Goal: Find specific page/section

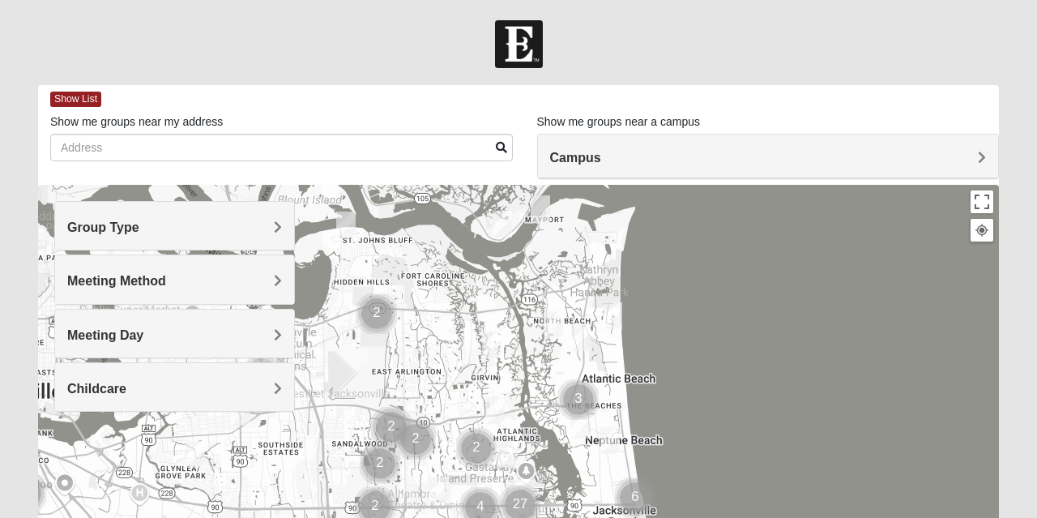
click at [152, 324] on div "Meeting Day" at bounding box center [174, 334] width 239 height 48
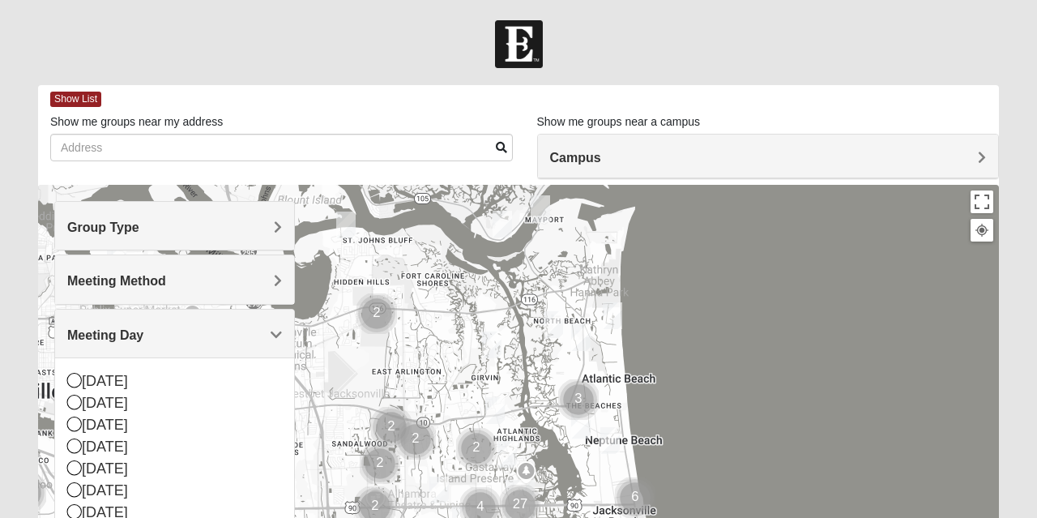
click at [602, 157] on h4 "Campus" at bounding box center [768, 157] width 437 height 15
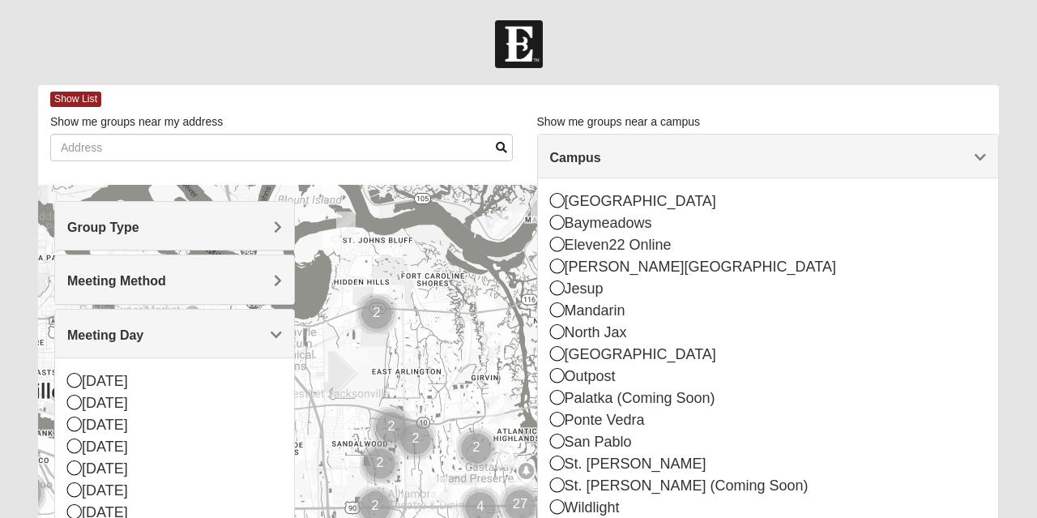
click at [554, 225] on icon at bounding box center [557, 222] width 15 height 15
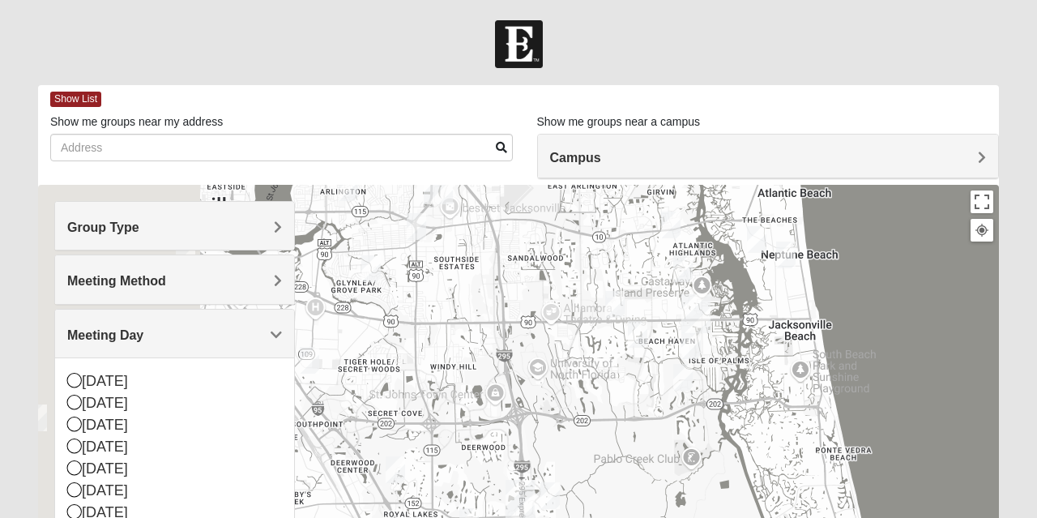
click at [560, 225] on div at bounding box center [518, 509] width 961 height 648
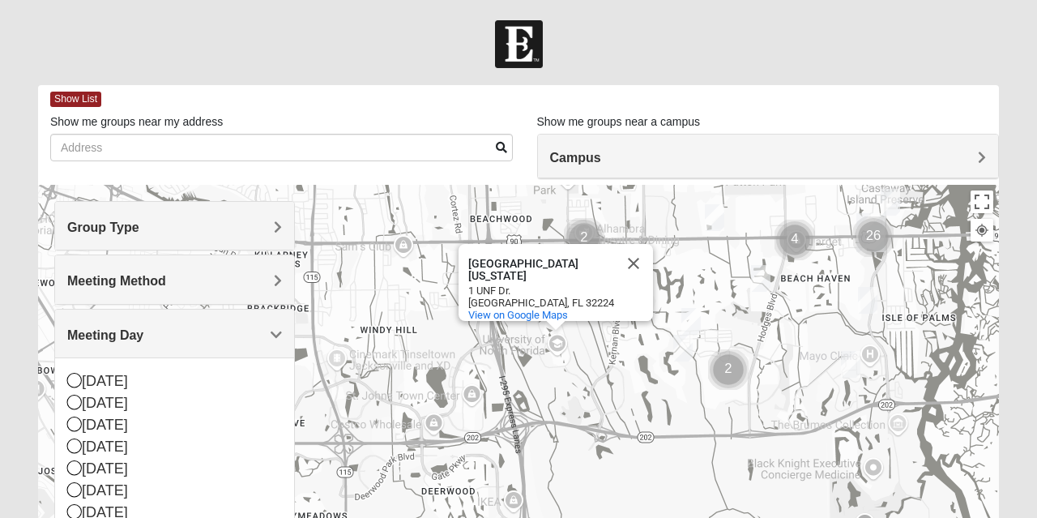
click at [632, 256] on button "Close" at bounding box center [633, 263] width 39 height 39
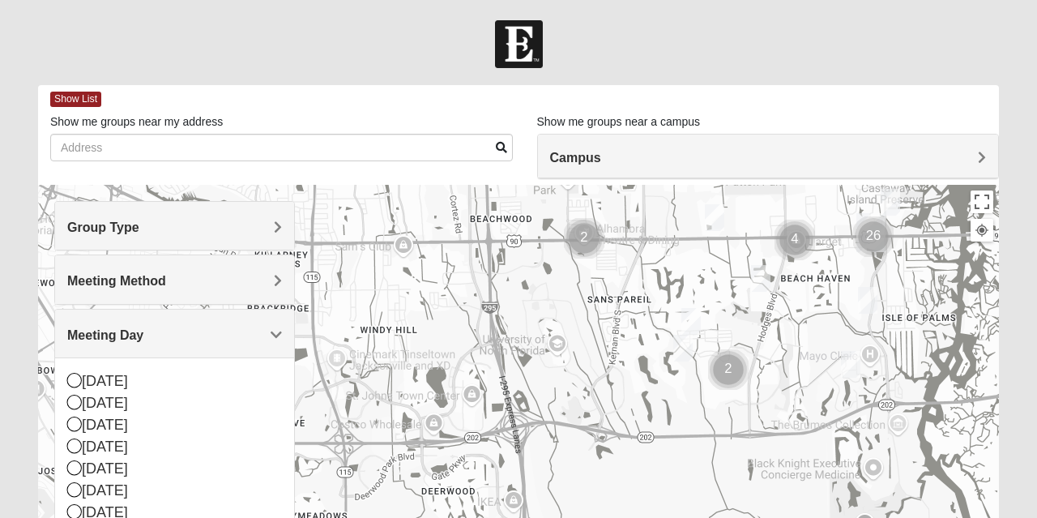
click at [977, 165] on h4 "Campus" at bounding box center [768, 157] width 437 height 15
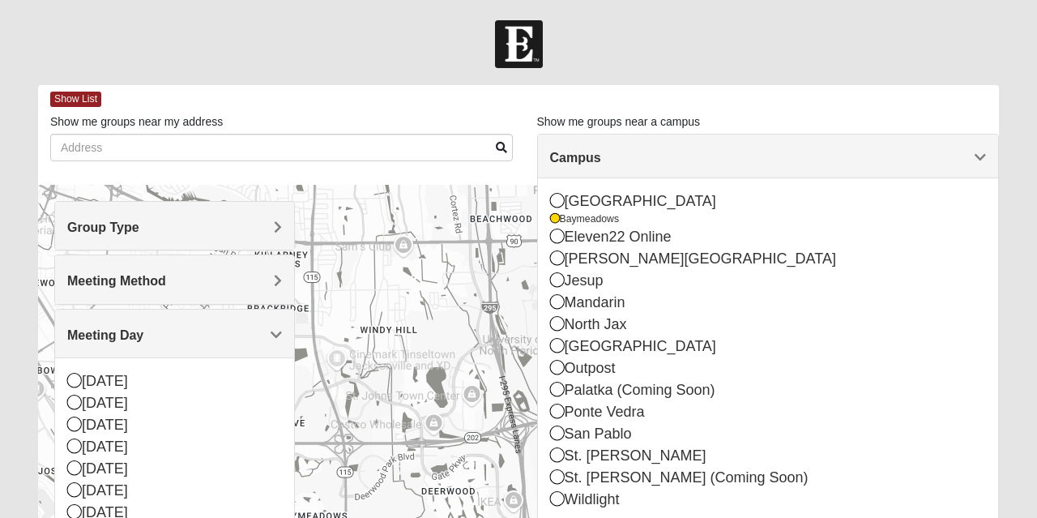
click at [554, 220] on icon at bounding box center [555, 219] width 10 height 10
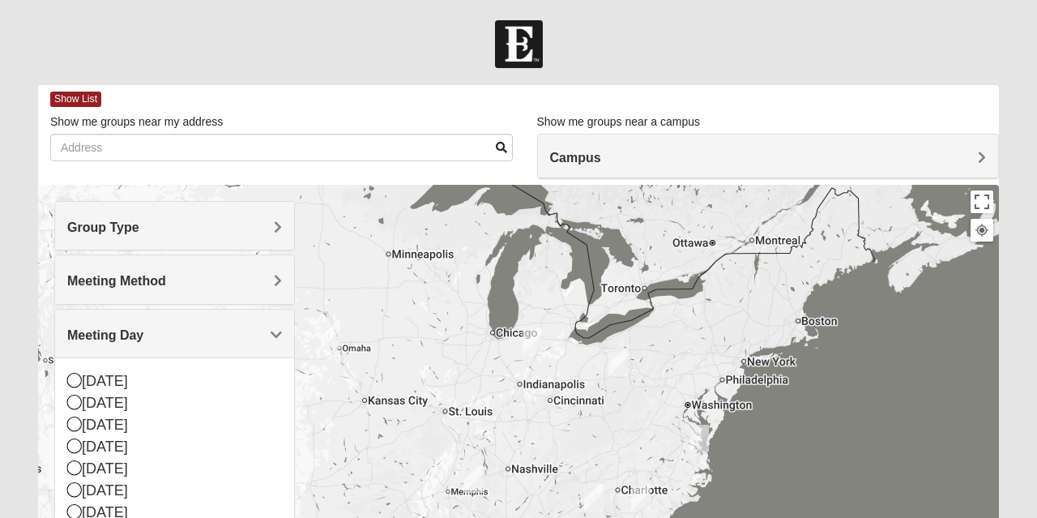
click at [68, 418] on icon at bounding box center [74, 424] width 15 height 15
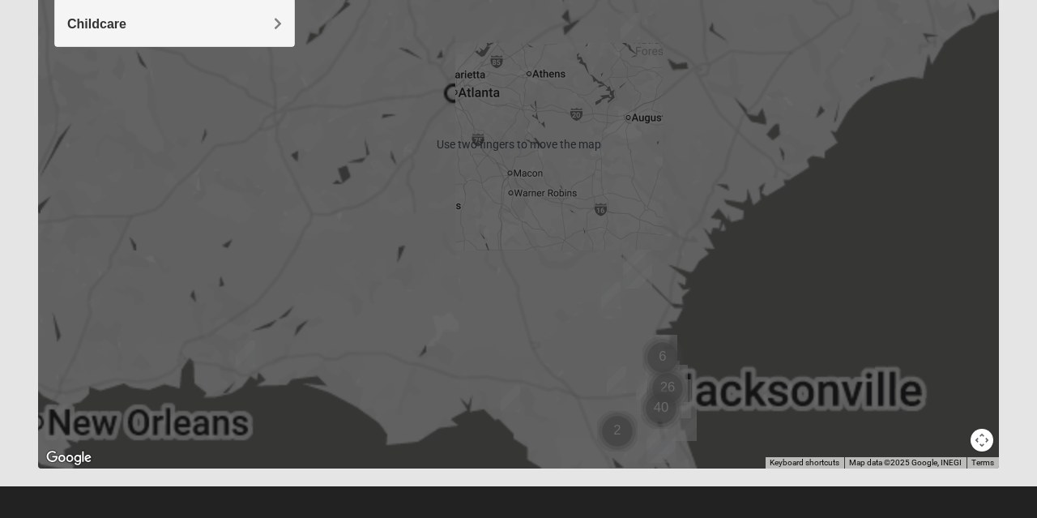
scroll to position [374, 0]
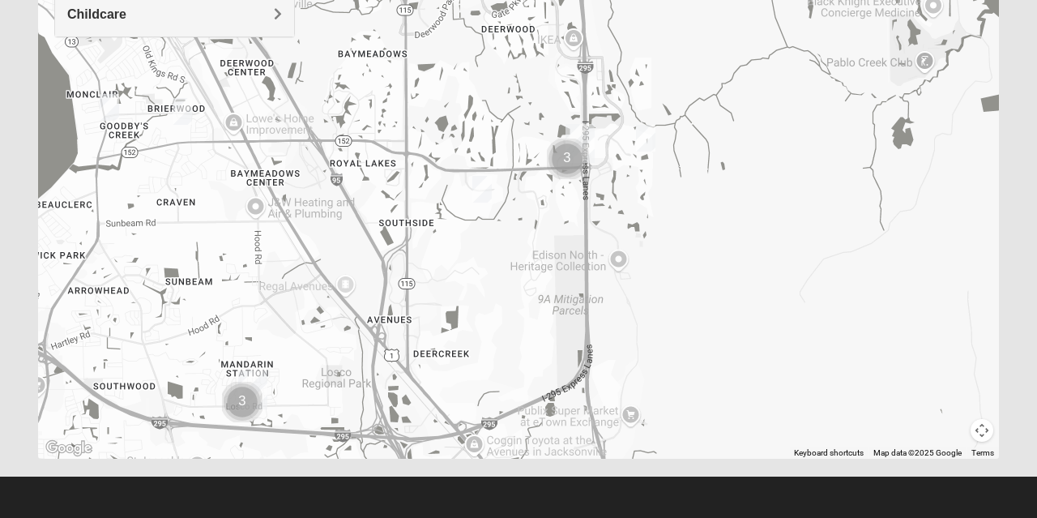
click at [567, 162] on img "Cluster of 3 groups" at bounding box center [567, 158] width 53 height 53
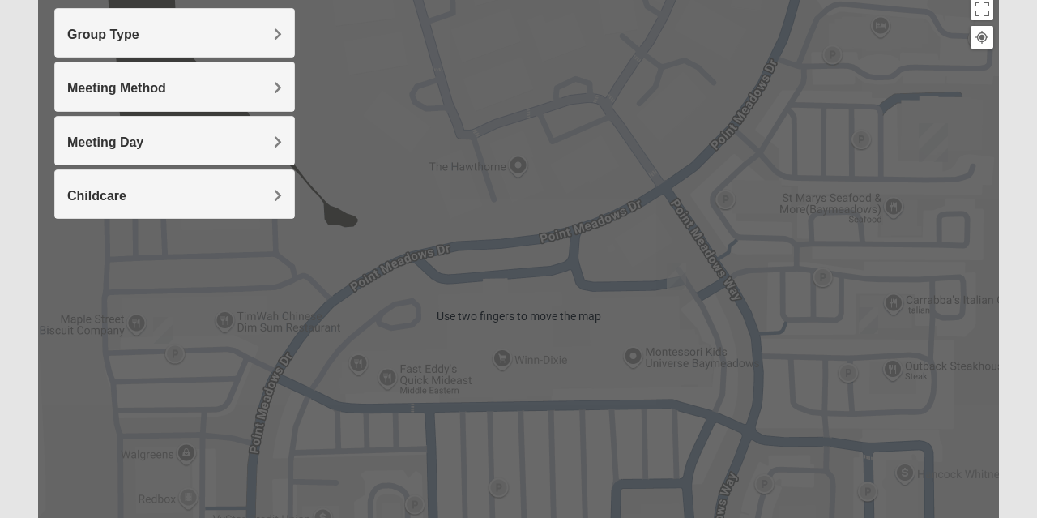
scroll to position [190, 0]
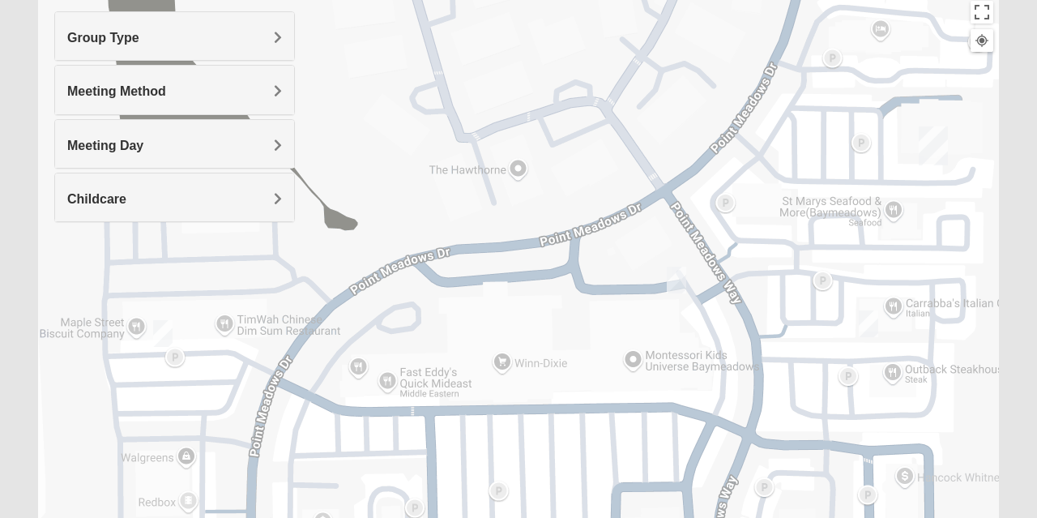
click at [263, 143] on h4 "Meeting Day" at bounding box center [174, 145] width 215 height 15
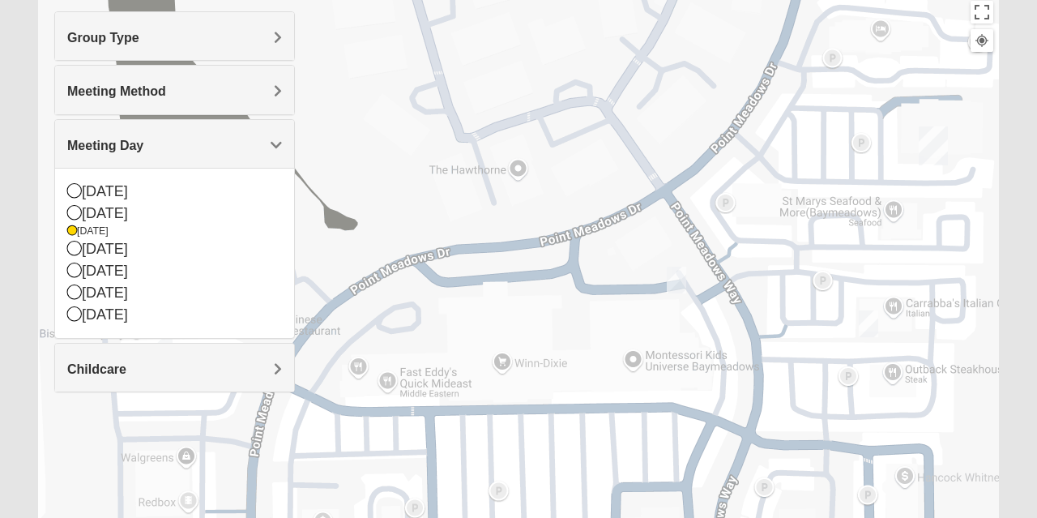
click at [114, 89] on span "Meeting Method" at bounding box center [116, 91] width 99 height 14
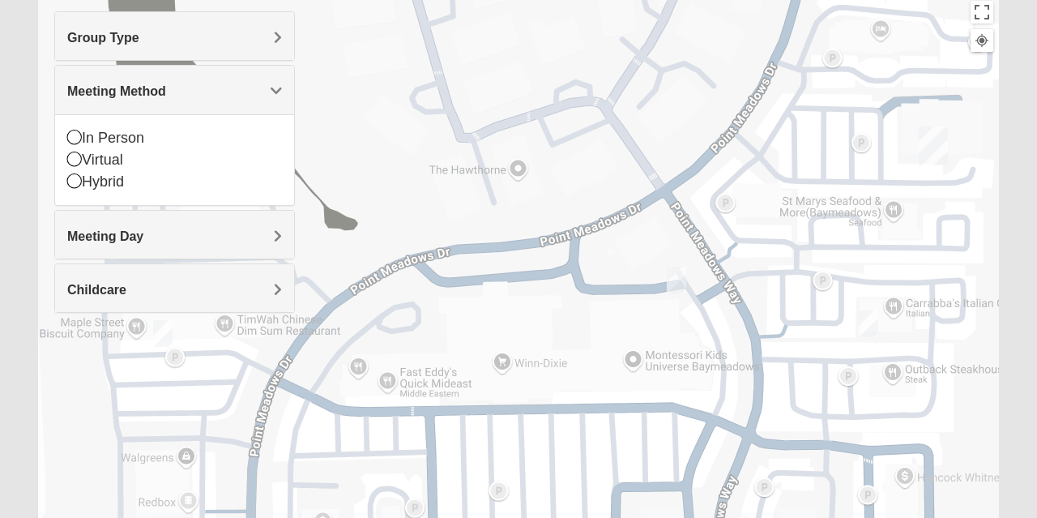
click at [76, 137] on icon at bounding box center [74, 137] width 15 height 15
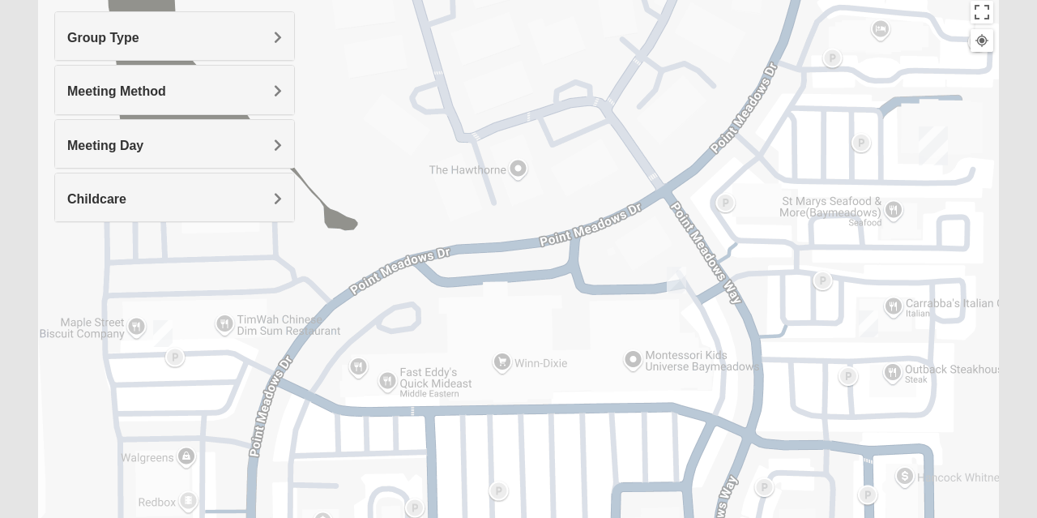
click at [148, 37] on h4 "Group Type" at bounding box center [174, 37] width 215 height 15
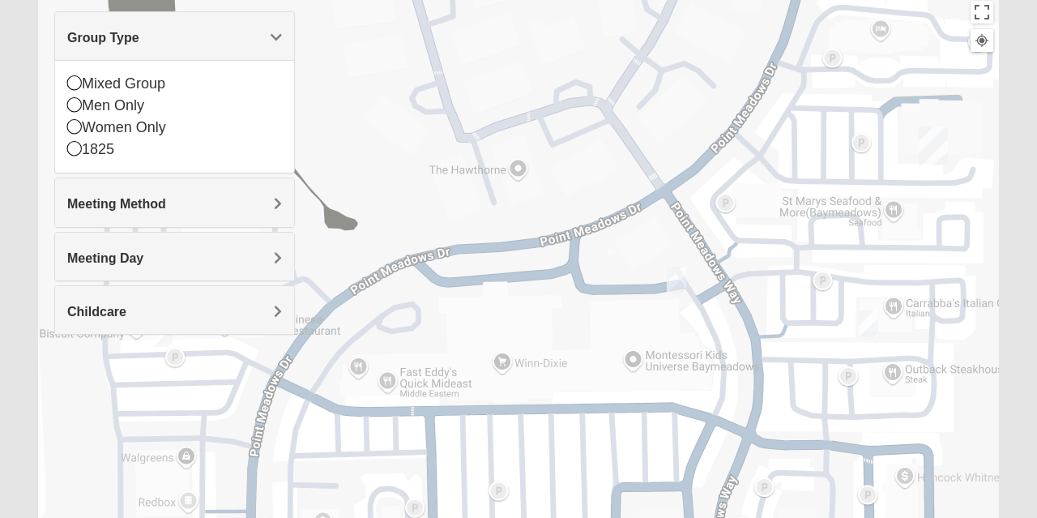
click at [73, 86] on icon at bounding box center [74, 82] width 15 height 15
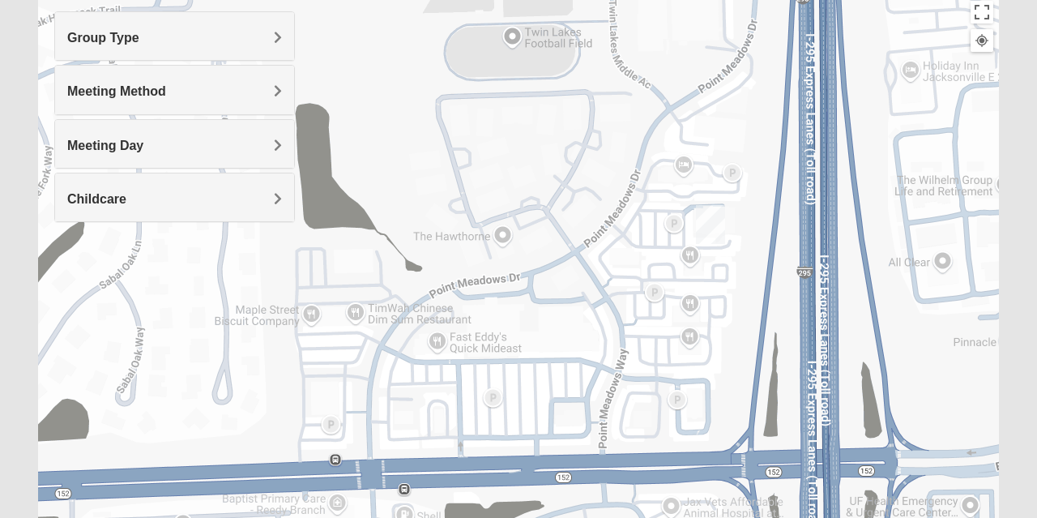
click at [708, 220] on img "Baymeadows" at bounding box center [711, 225] width 42 height 52
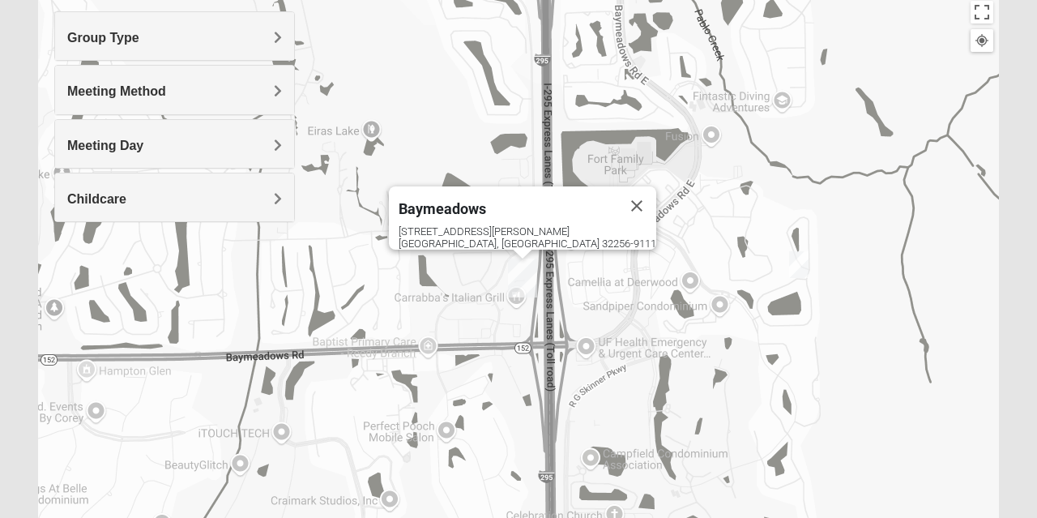
click at [494, 211] on div "Baymeadows" at bounding box center [508, 205] width 219 height 39
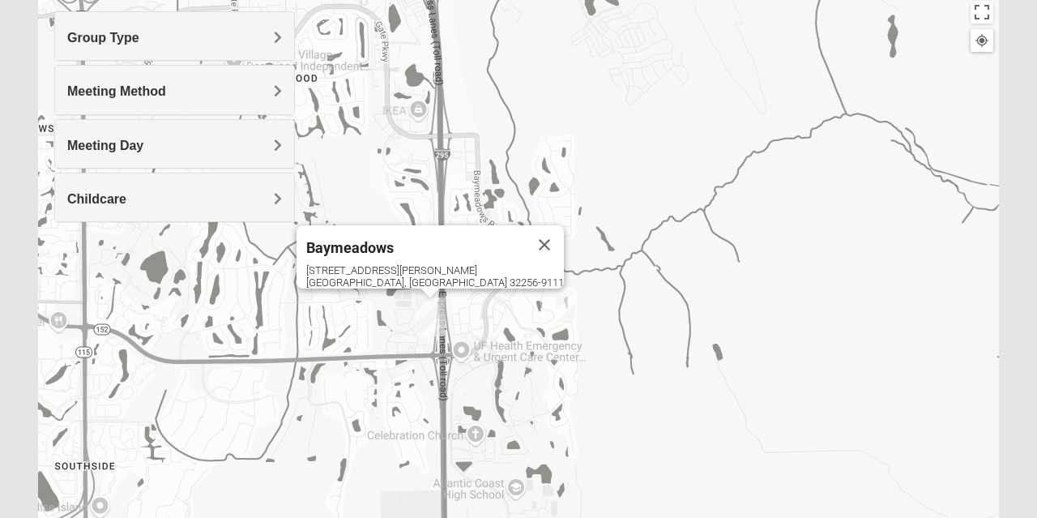
click at [525, 237] on button "Close" at bounding box center [544, 244] width 39 height 39
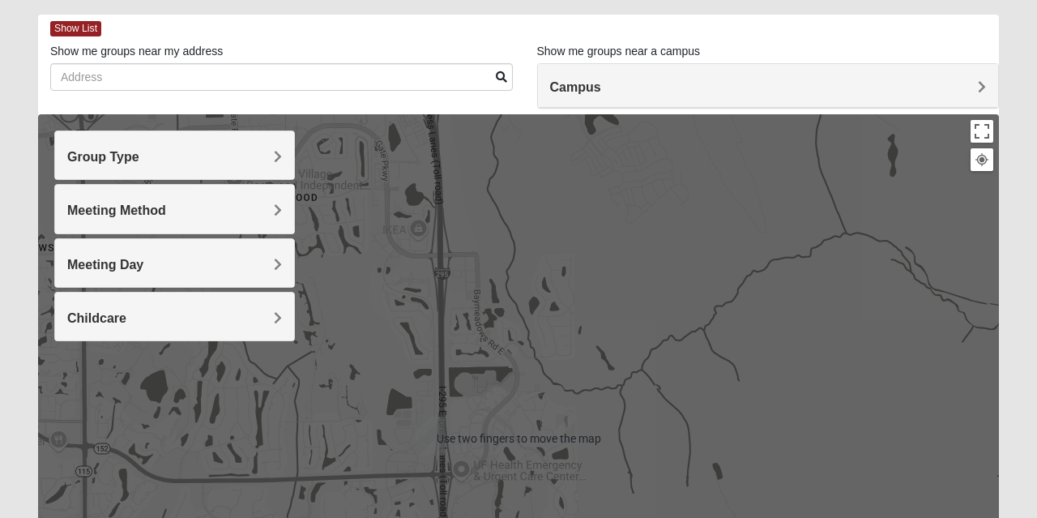
scroll to position [65, 0]
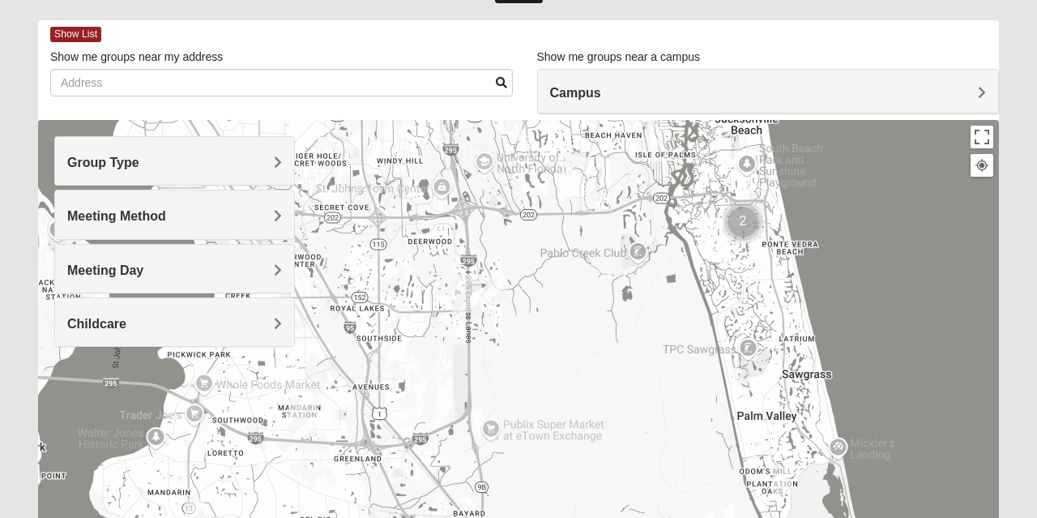
click at [75, 38] on span "Show List" at bounding box center [75, 34] width 51 height 15
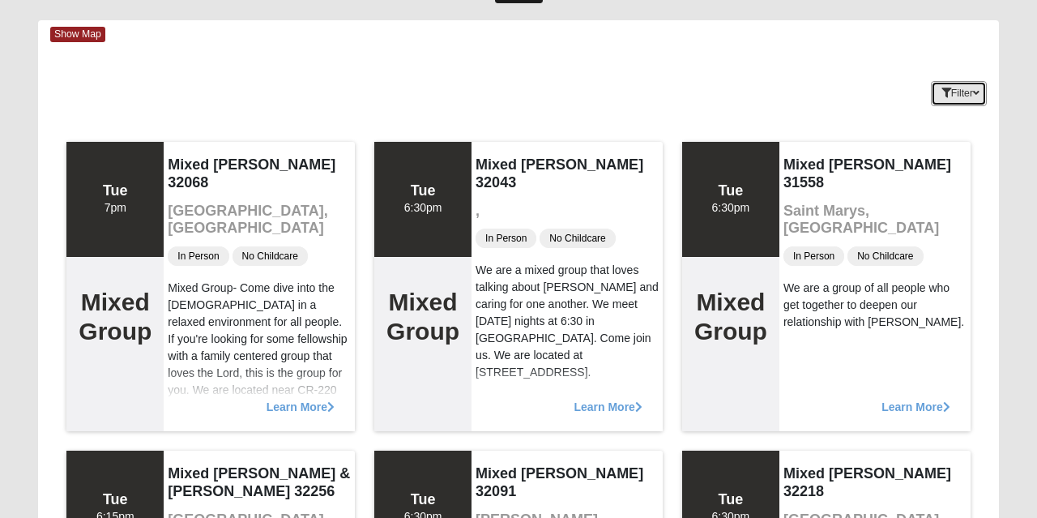
click at [956, 101] on button "Filter" at bounding box center [959, 93] width 56 height 25
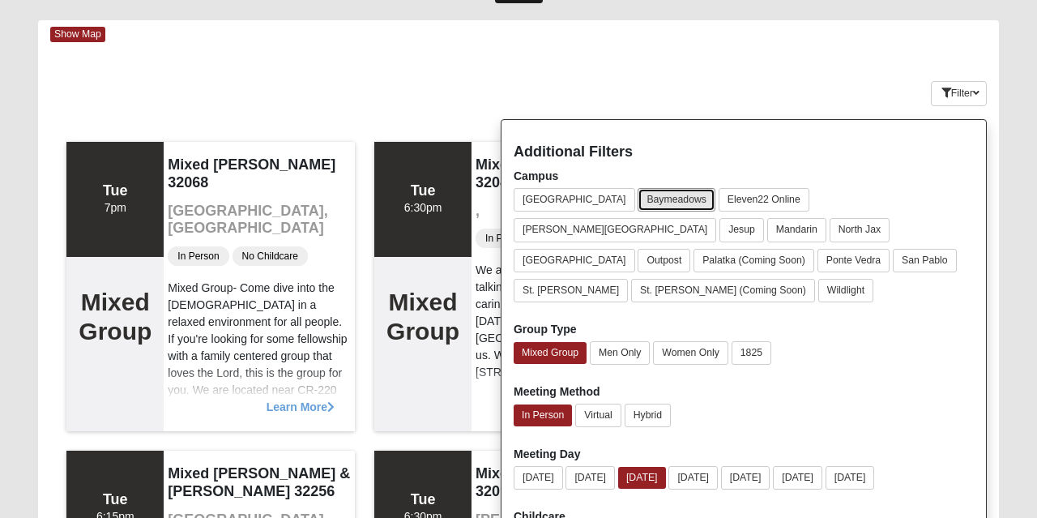
click at [638, 195] on button "Baymeadows" at bounding box center [677, 200] width 78 height 24
click at [436, 77] on div "Keywords Filter Additional Filters Campus [GEOGRAPHIC_DATA] [GEOGRAPHIC_DATA] E…" at bounding box center [518, 90] width 961 height 59
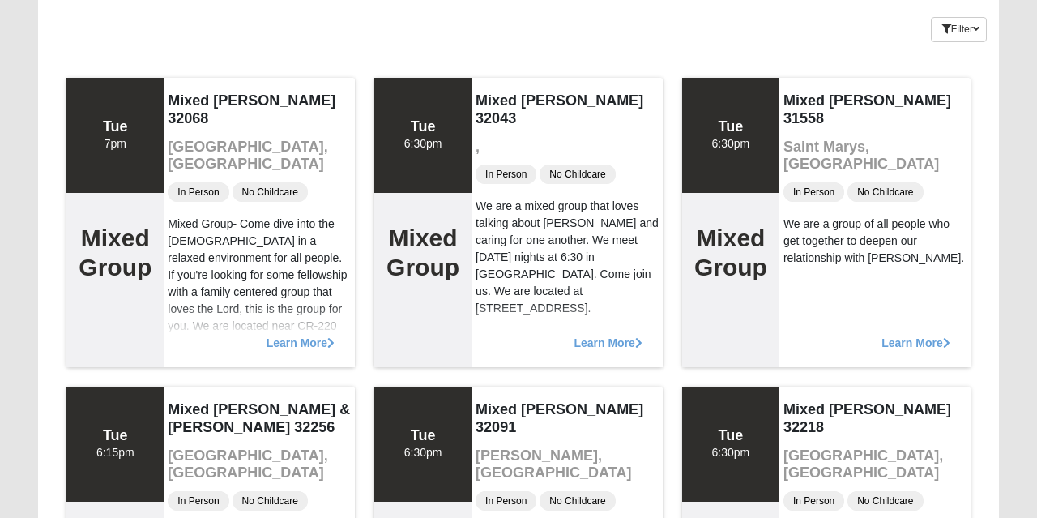
scroll to position [0, 0]
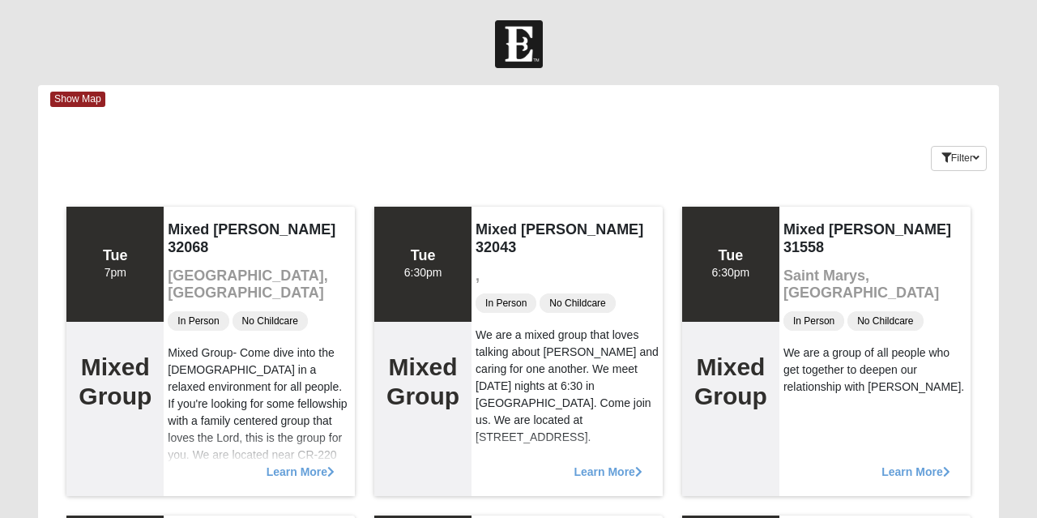
click at [83, 99] on span "Show Map" at bounding box center [77, 99] width 55 height 15
